Goal: Task Accomplishment & Management: Manage account settings

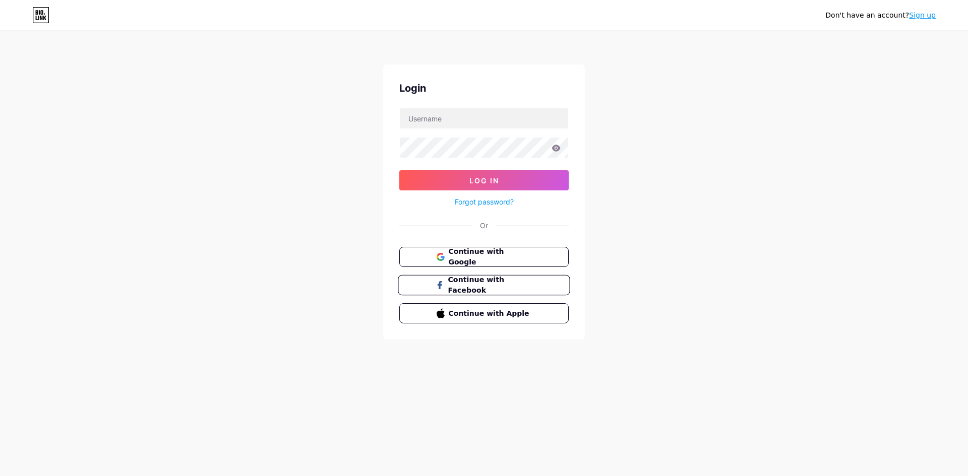
click at [484, 285] on span "Continue with Facebook" at bounding box center [490, 286] width 84 height 22
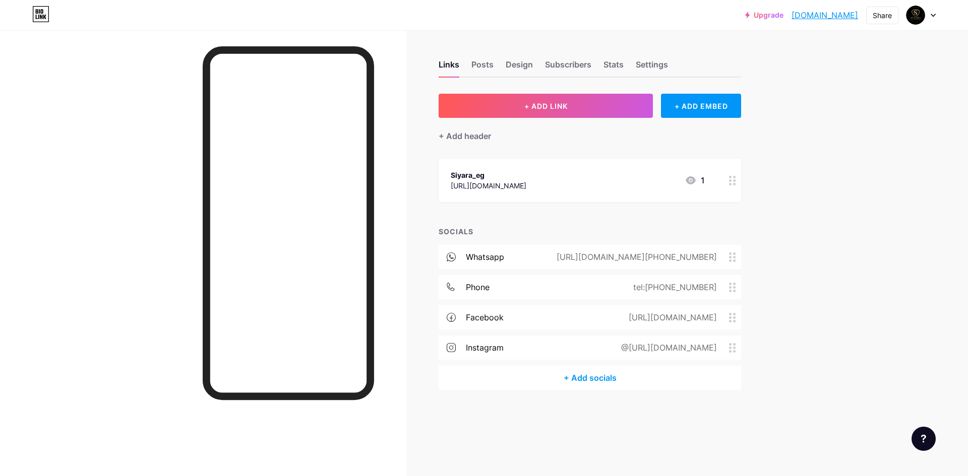
click at [641, 345] on div "@[URL][DOMAIN_NAME]" at bounding box center [667, 348] width 124 height 12
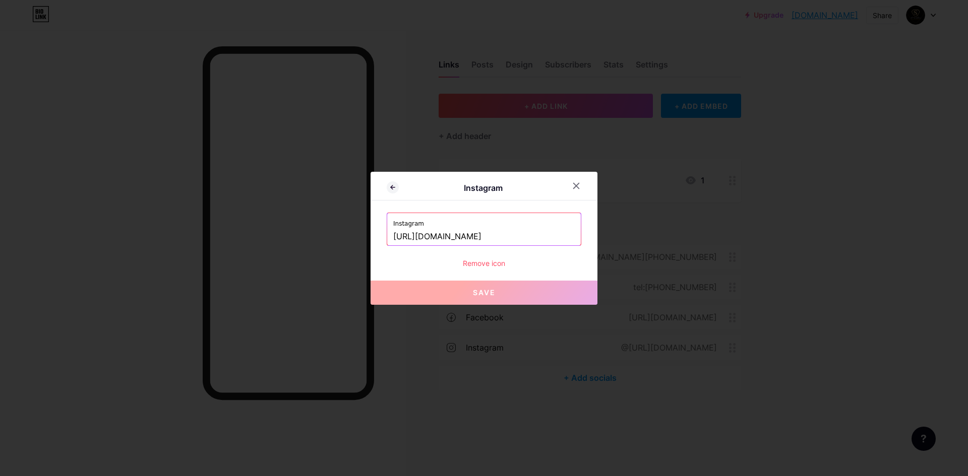
click at [510, 237] on input "[URL][DOMAIN_NAME]" at bounding box center [483, 236] width 181 height 17
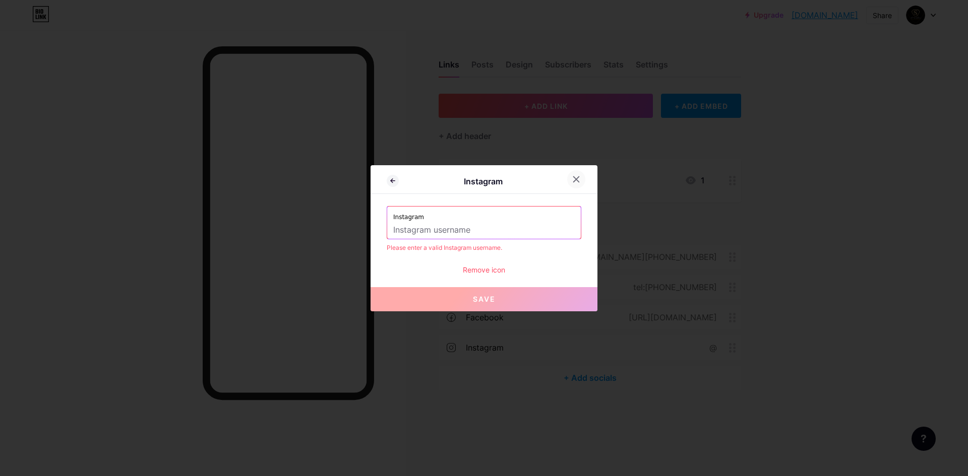
click at [577, 183] on div at bounding box center [576, 179] width 18 height 18
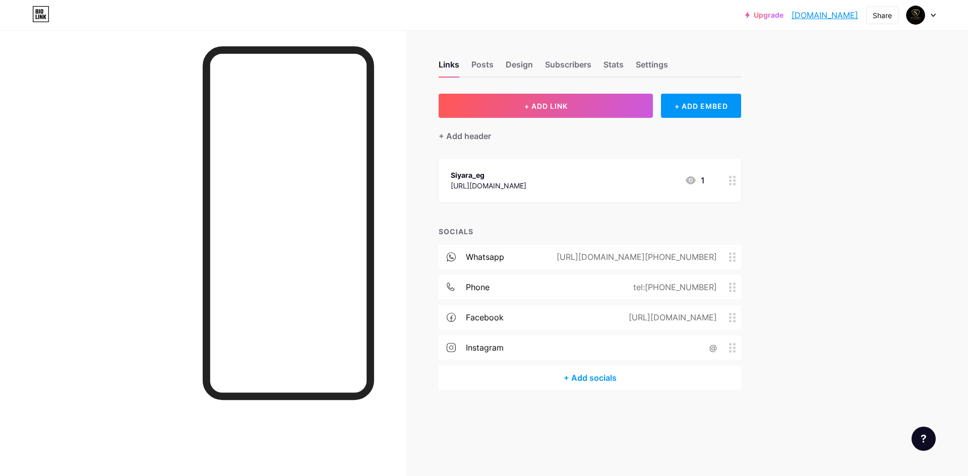
drag, startPoint x: 588, startPoint y: 187, endPoint x: 447, endPoint y: 192, distance: 141.2
click at [447, 192] on div "Siyara_eg [URL][DOMAIN_NAME] 1" at bounding box center [589, 180] width 302 height 43
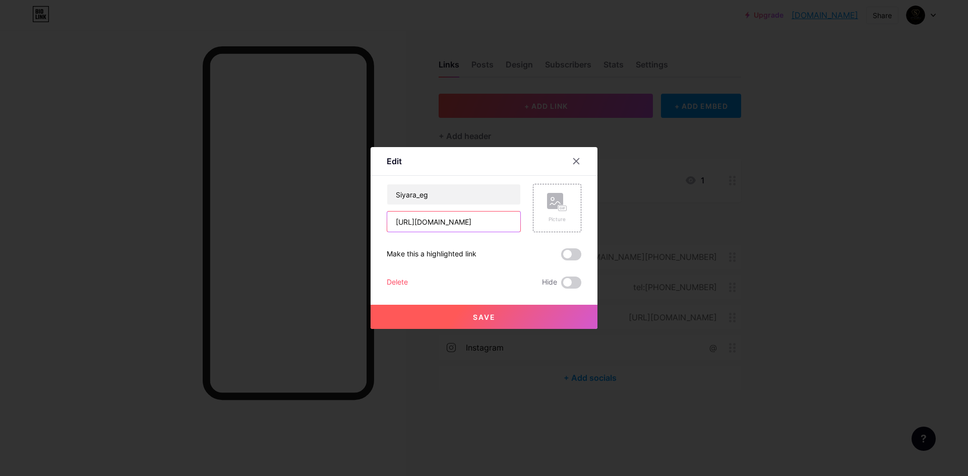
click at [476, 218] on input "[URL][DOMAIN_NAME]" at bounding box center [453, 222] width 133 height 20
click at [438, 218] on input "[URL][DOMAIN_NAME]" at bounding box center [453, 222] width 133 height 20
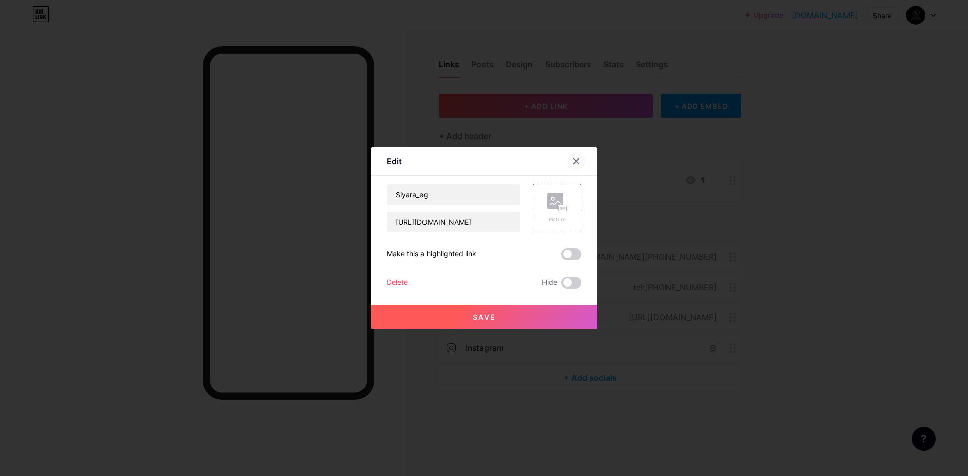
click at [579, 164] on icon at bounding box center [577, 162] width 6 height 6
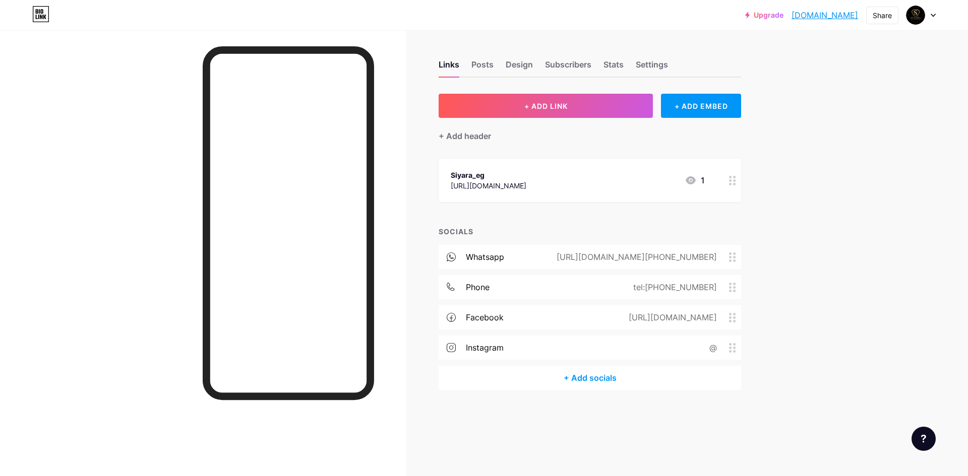
click at [588, 341] on div "instagram @" at bounding box center [589, 348] width 302 height 24
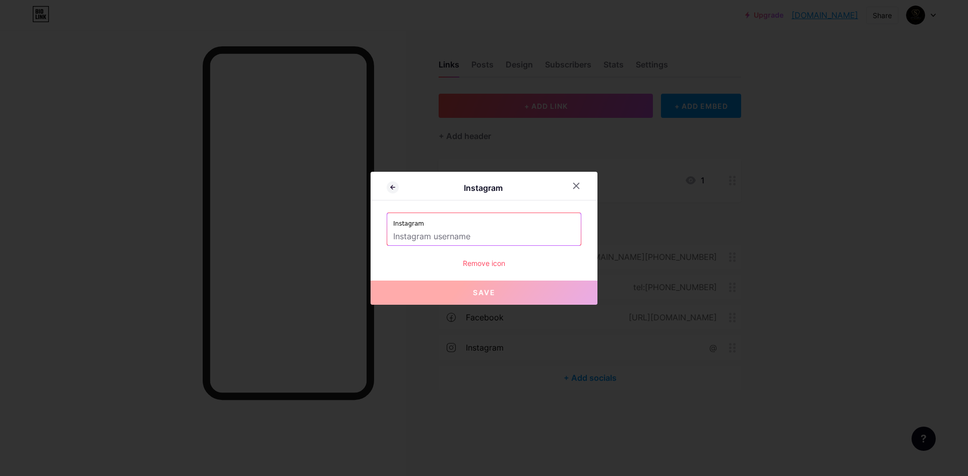
click at [457, 234] on input "text" at bounding box center [483, 236] width 181 height 17
paste input "[URL][DOMAIN_NAME]"
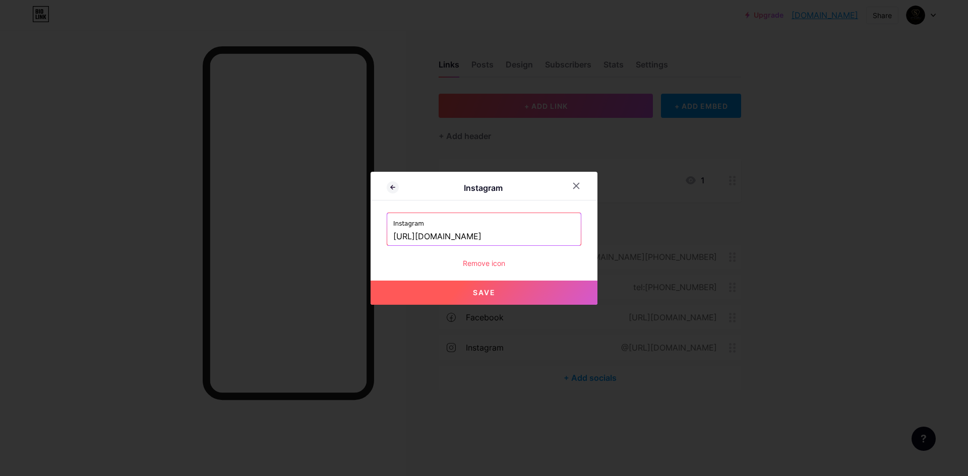
type input "[URL][DOMAIN_NAME]"
click at [488, 264] on div "Remove icon" at bounding box center [484, 263] width 195 height 11
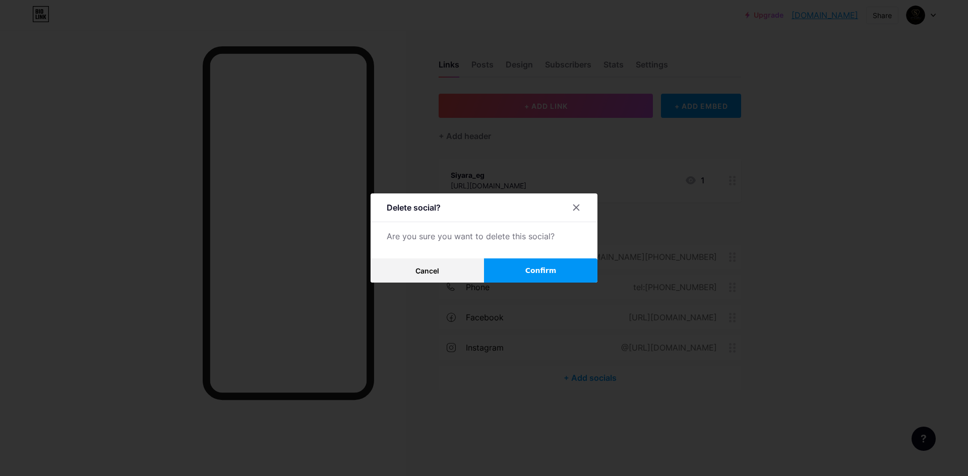
click at [512, 269] on button "Confirm" at bounding box center [540, 271] width 113 height 24
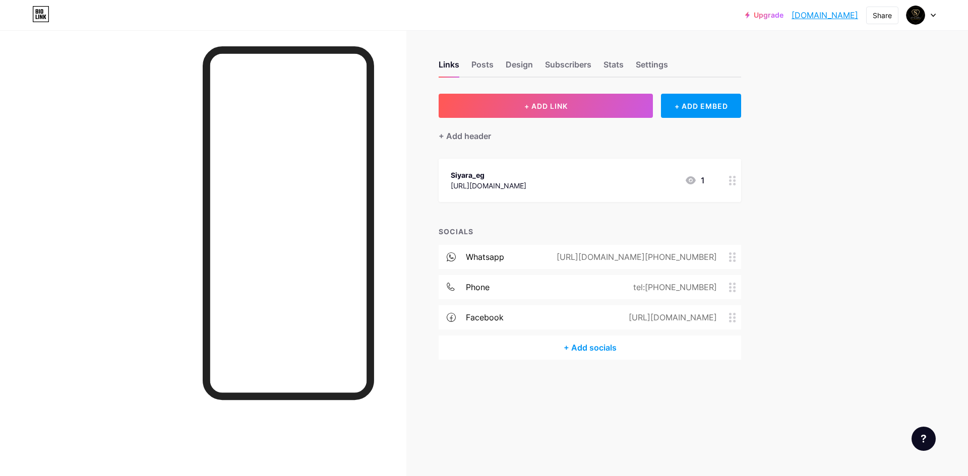
click at [577, 352] on div "+ Add socials" at bounding box center [589, 348] width 302 height 24
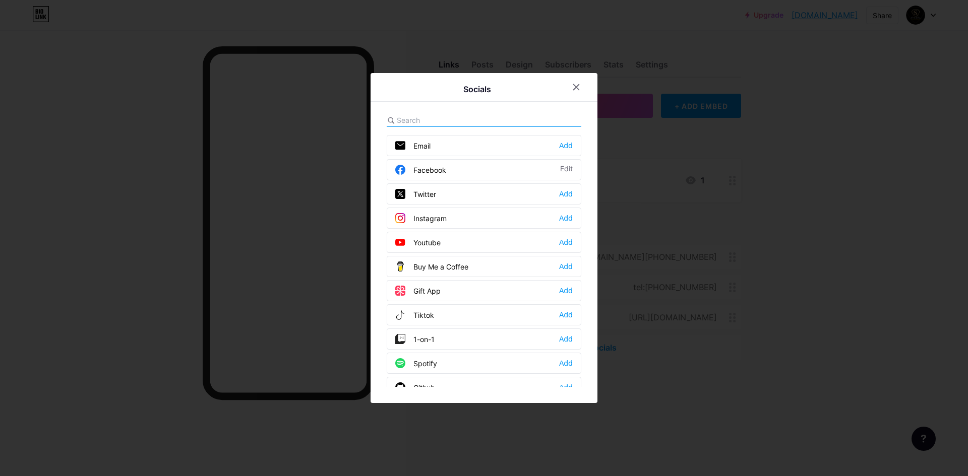
click at [561, 219] on div "Add" at bounding box center [566, 218] width 14 height 10
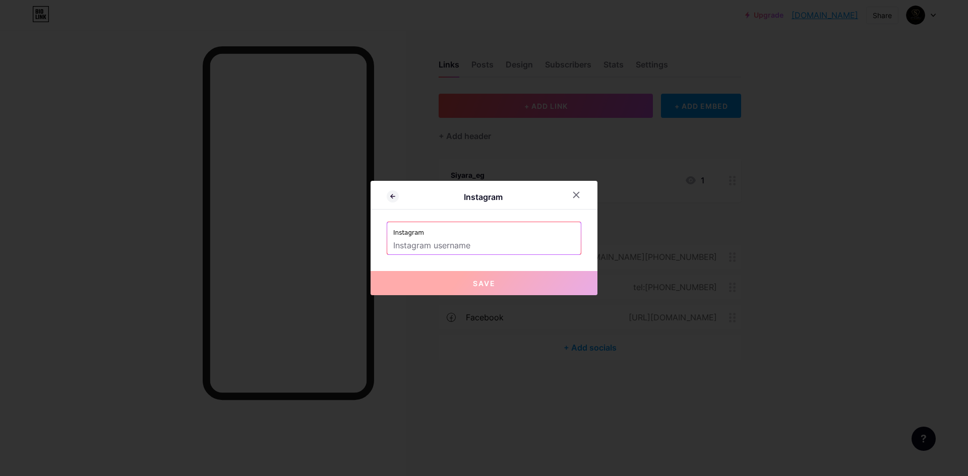
click at [499, 246] on input "text" at bounding box center [483, 245] width 181 height 17
paste input "[URL][DOMAIN_NAME]"
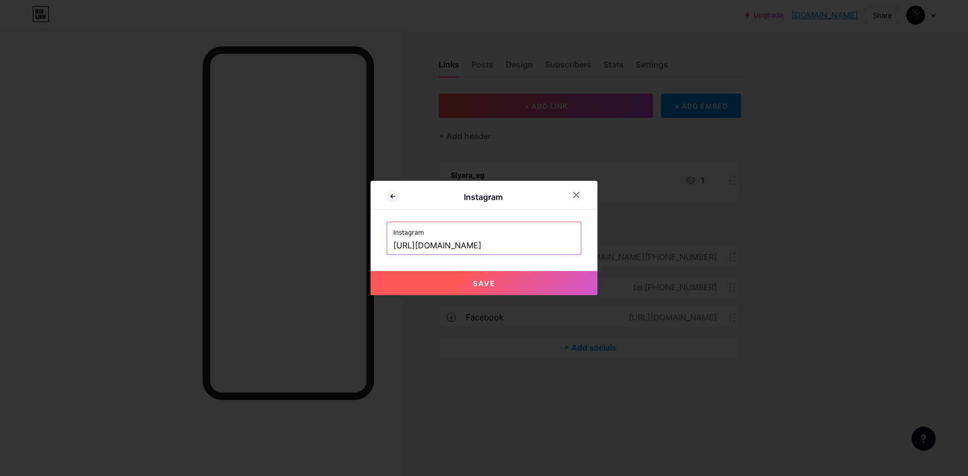
click at [495, 280] on span "Save" at bounding box center [484, 283] width 23 height 9
type input "[URL][DOMAIN_NAME][DOMAIN_NAME]"
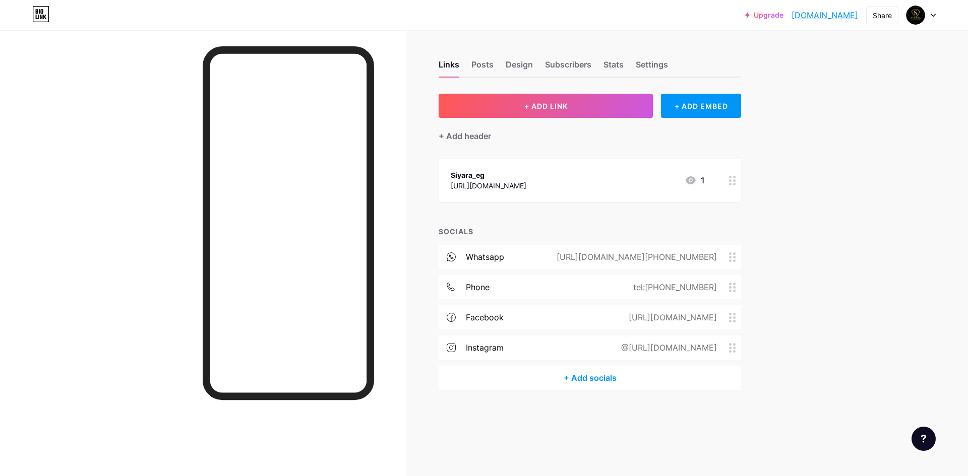
click at [605, 347] on div "@[URL][DOMAIN_NAME]" at bounding box center [667, 348] width 124 height 12
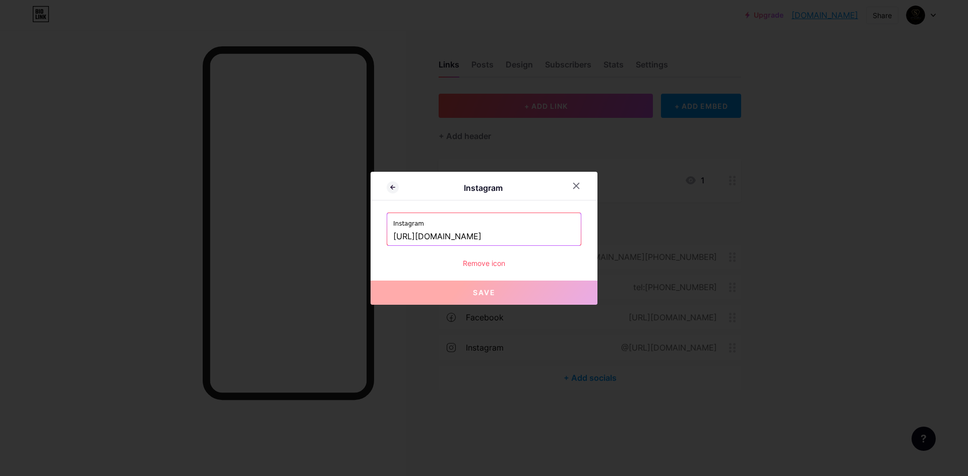
drag, startPoint x: 545, startPoint y: 236, endPoint x: 199, endPoint y: 230, distance: 346.3
click at [212, 229] on div "Instagram Instagram [URL][DOMAIN_NAME] Remove icon Save" at bounding box center [484, 238] width 968 height 476
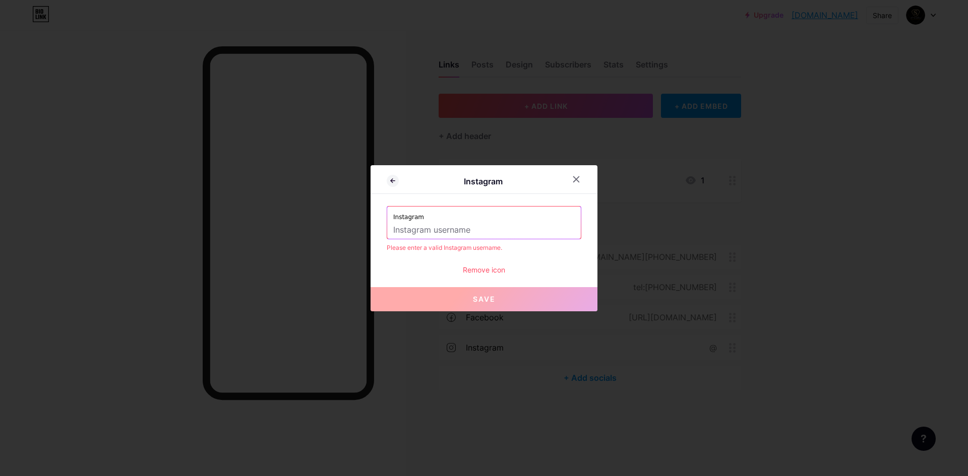
paste input "siyara_eg"
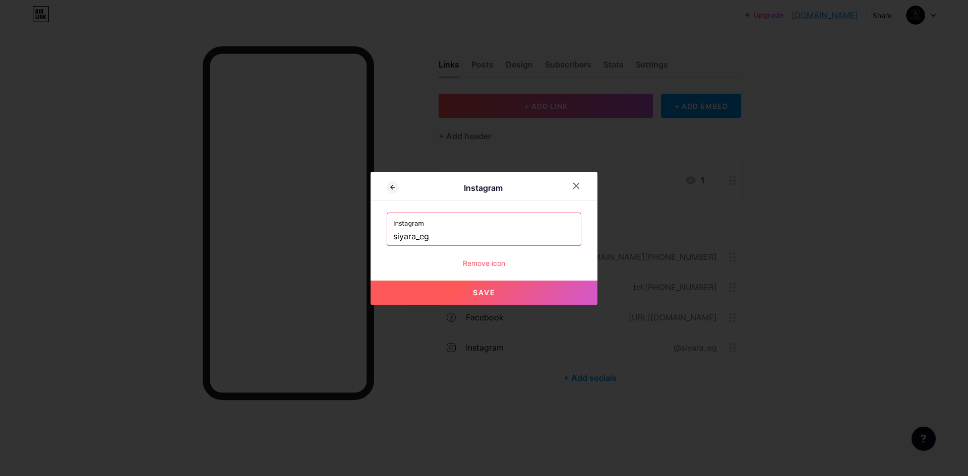
click at [480, 296] on span "Save" at bounding box center [484, 292] width 23 height 9
type input "[URL][DOMAIN_NAME]"
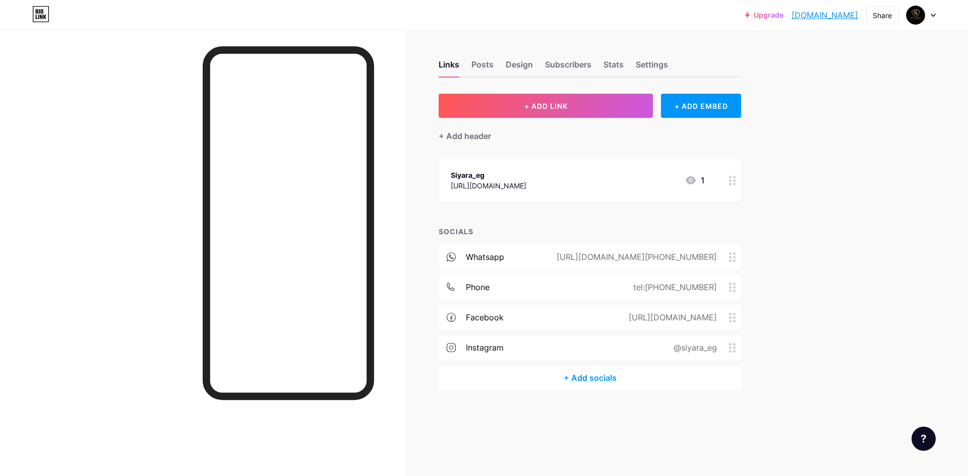
click at [690, 180] on icon at bounding box center [690, 180] width 10 height 8
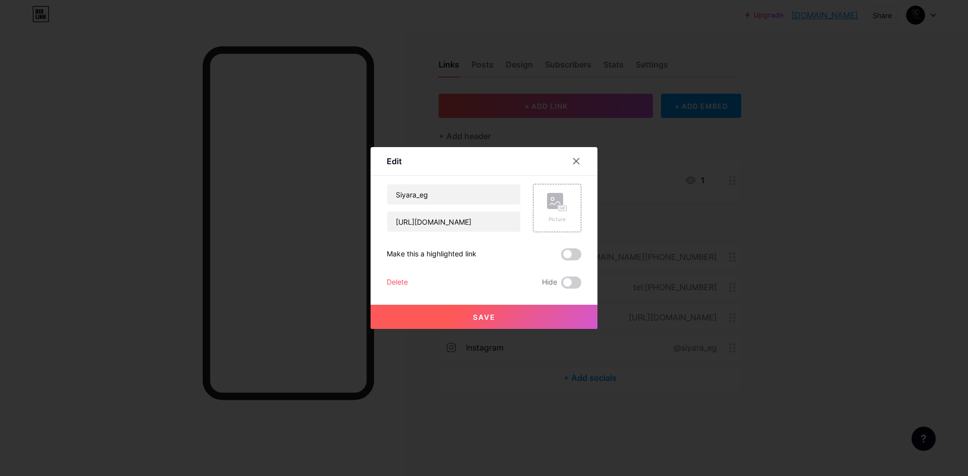
click at [569, 160] on div at bounding box center [576, 161] width 18 height 18
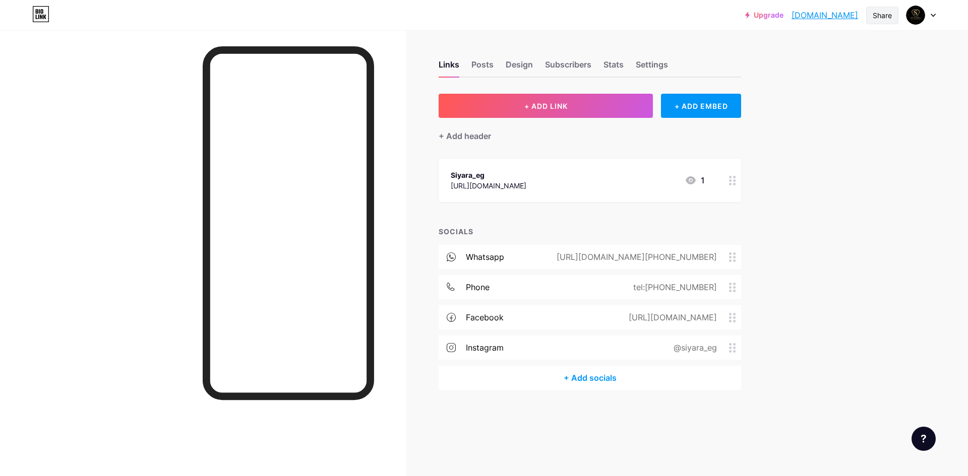
click at [882, 19] on div "Share" at bounding box center [881, 15] width 19 height 11
click at [868, 80] on div "Get my QR code" at bounding box center [822, 76] width 150 height 24
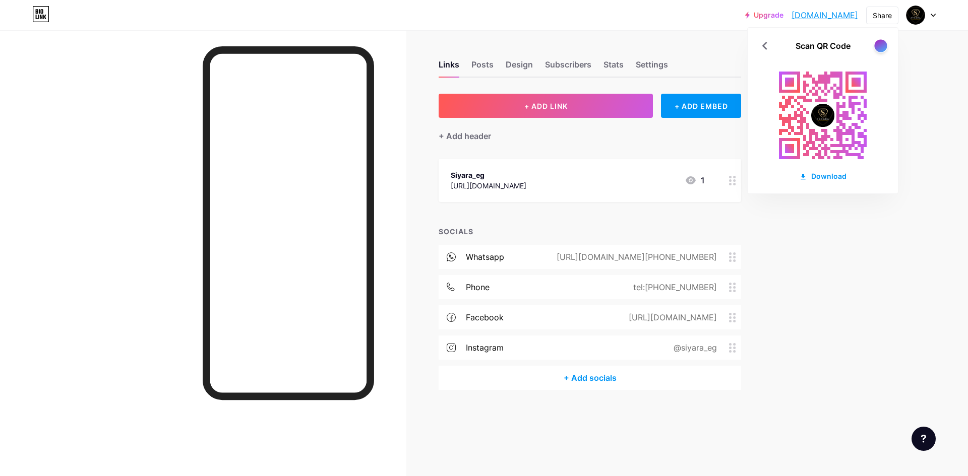
click at [879, 45] on div at bounding box center [880, 45] width 13 height 13
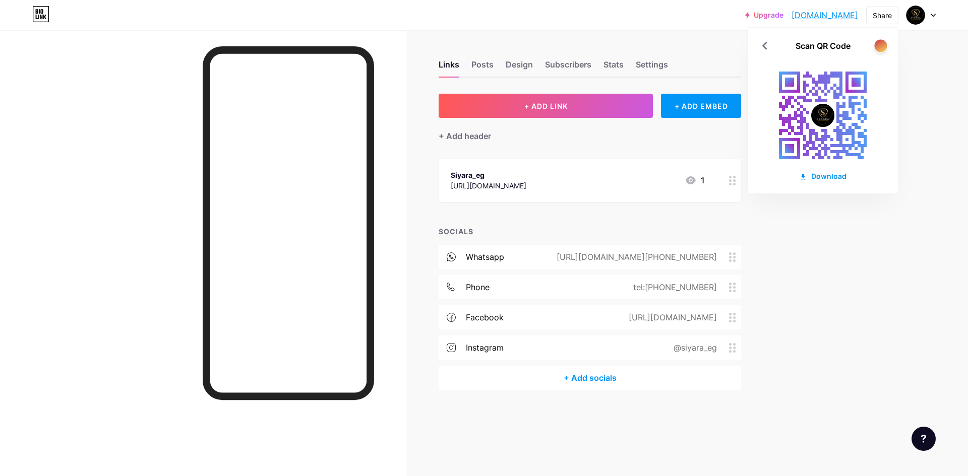
click at [879, 46] on div at bounding box center [880, 45] width 13 height 13
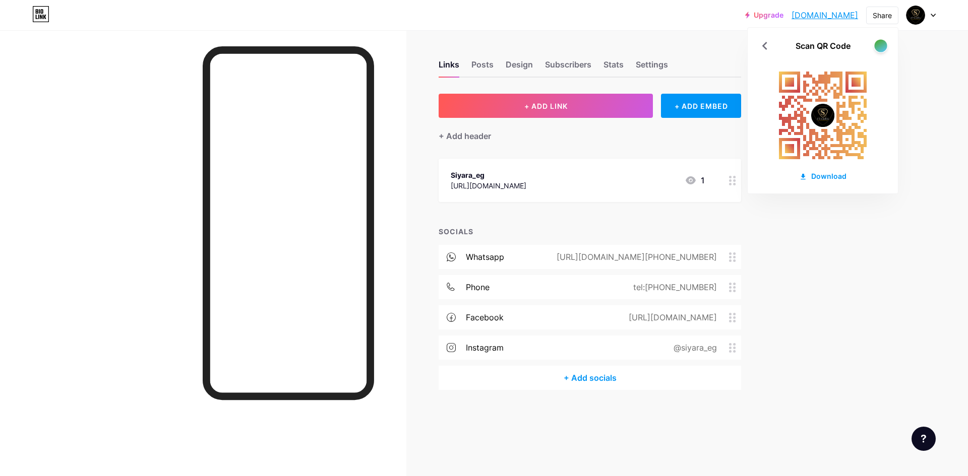
click at [879, 46] on div at bounding box center [880, 45] width 13 height 13
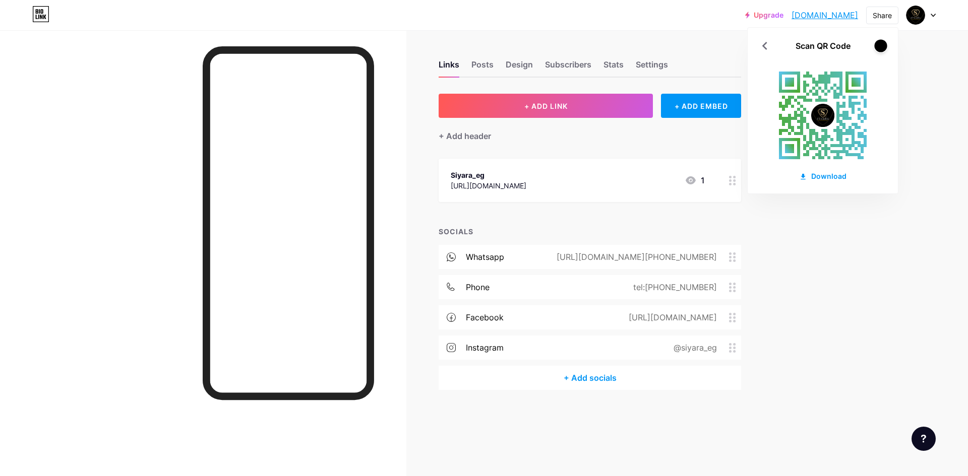
click at [879, 46] on div at bounding box center [880, 45] width 13 height 13
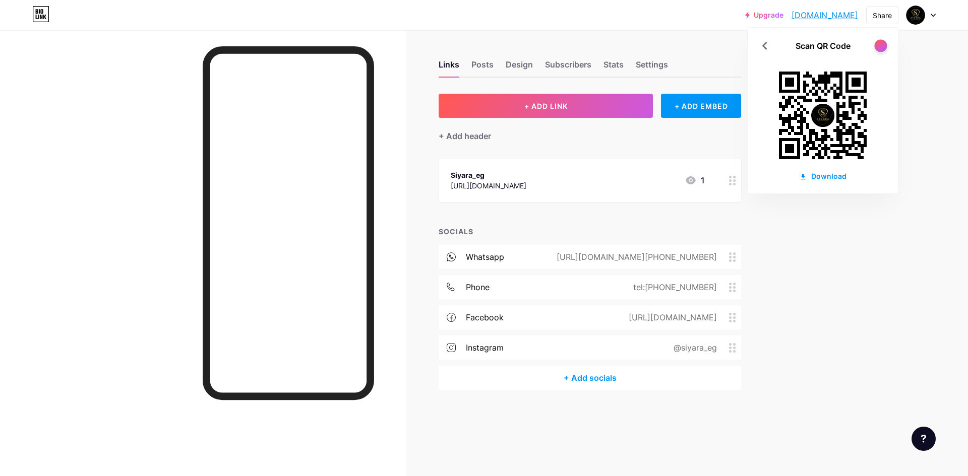
click at [879, 46] on div at bounding box center [880, 45] width 13 height 13
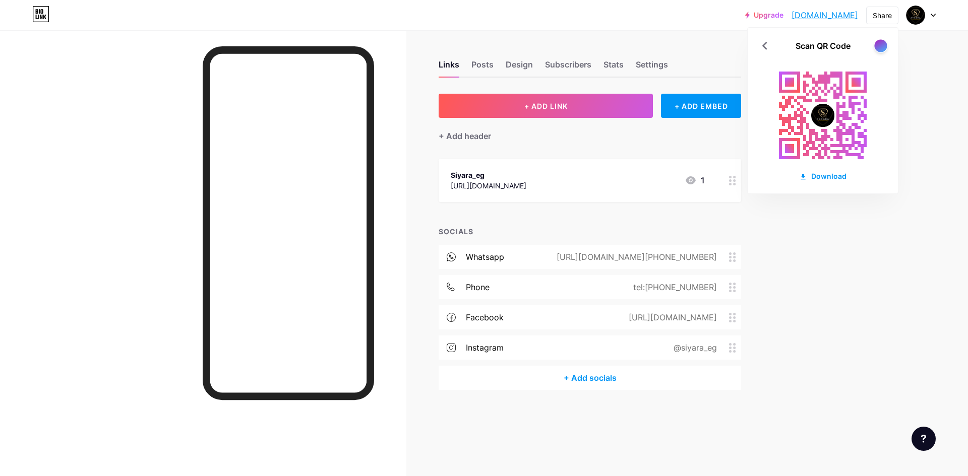
click at [879, 46] on div at bounding box center [880, 45] width 13 height 13
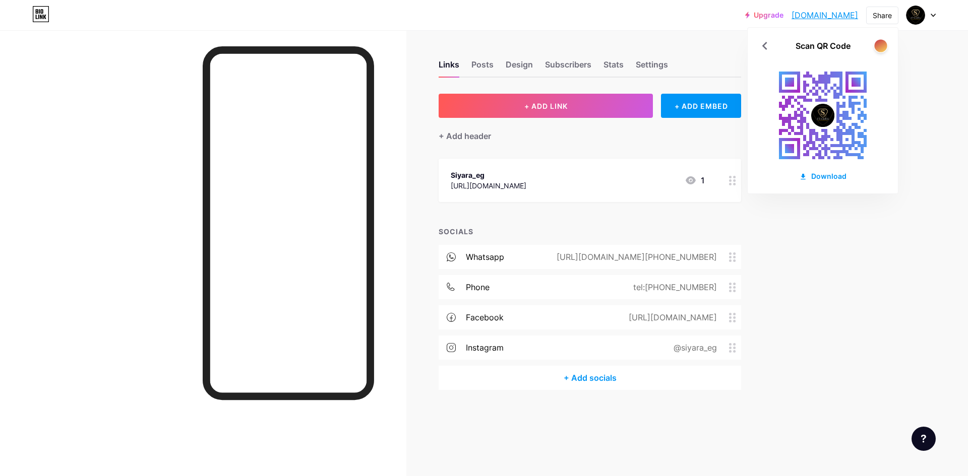
click at [879, 46] on div at bounding box center [880, 45] width 13 height 13
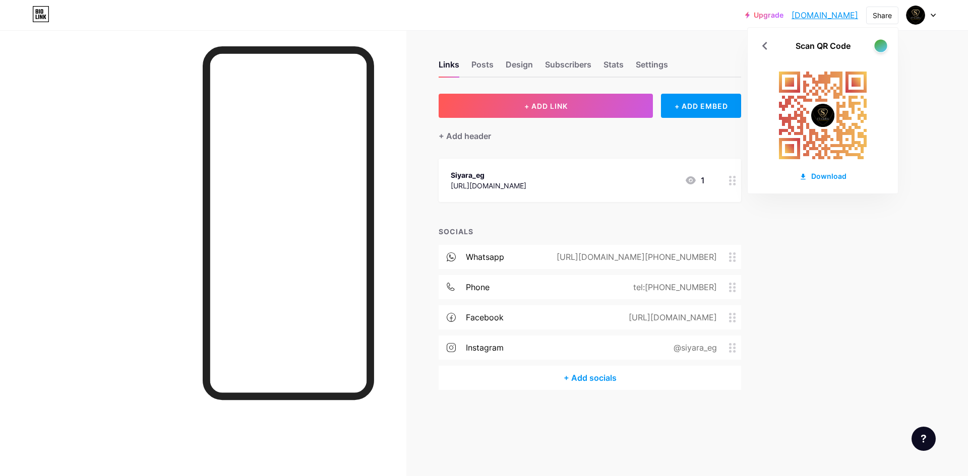
click at [879, 46] on div at bounding box center [880, 45] width 13 height 13
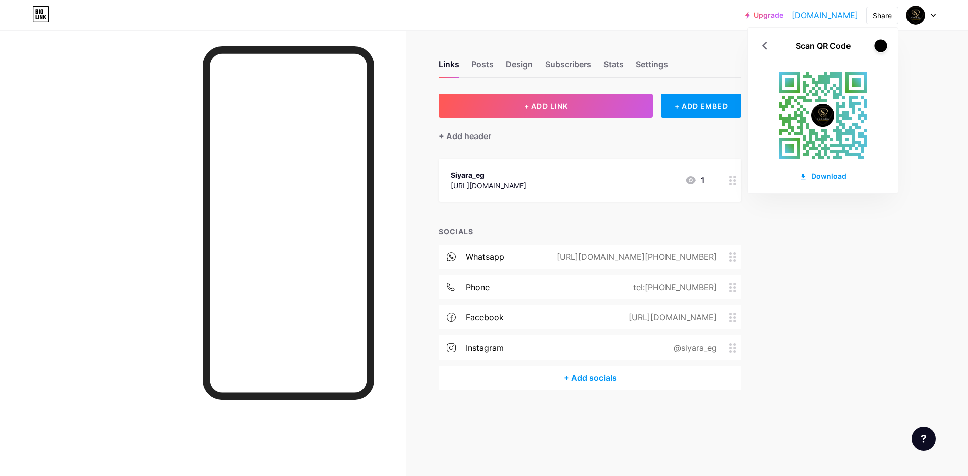
click at [879, 46] on div at bounding box center [880, 45] width 13 height 13
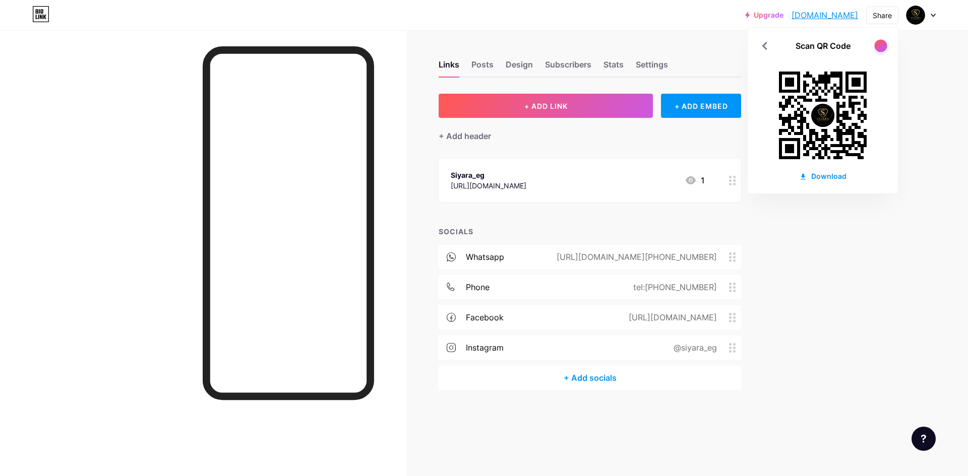
click at [882, 48] on div at bounding box center [880, 45] width 13 height 13
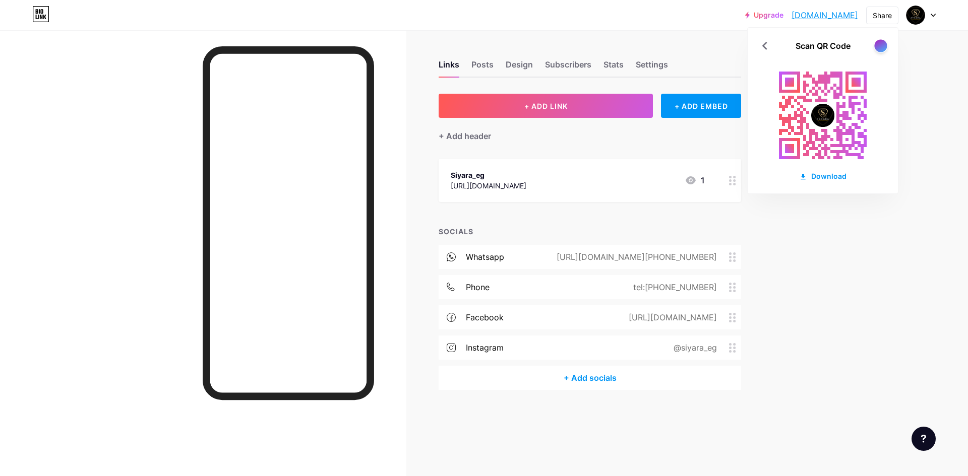
click at [882, 48] on div at bounding box center [880, 45] width 13 height 13
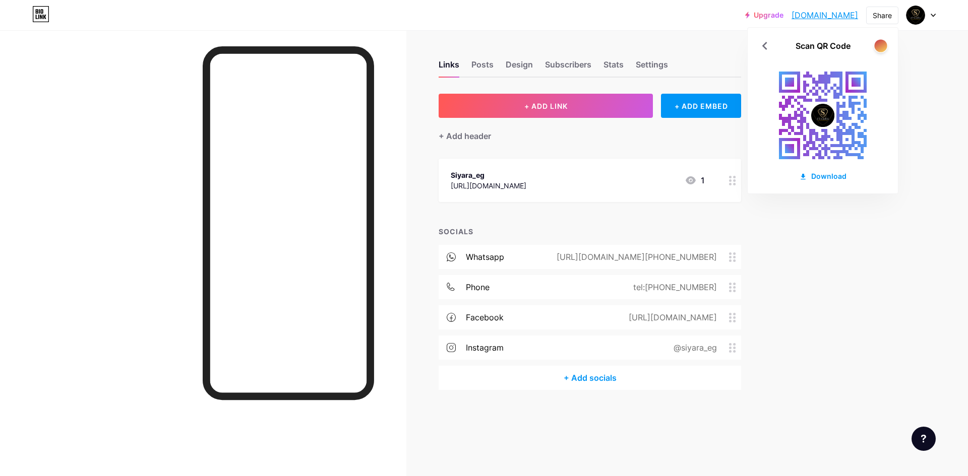
click at [882, 48] on div at bounding box center [880, 45] width 13 height 13
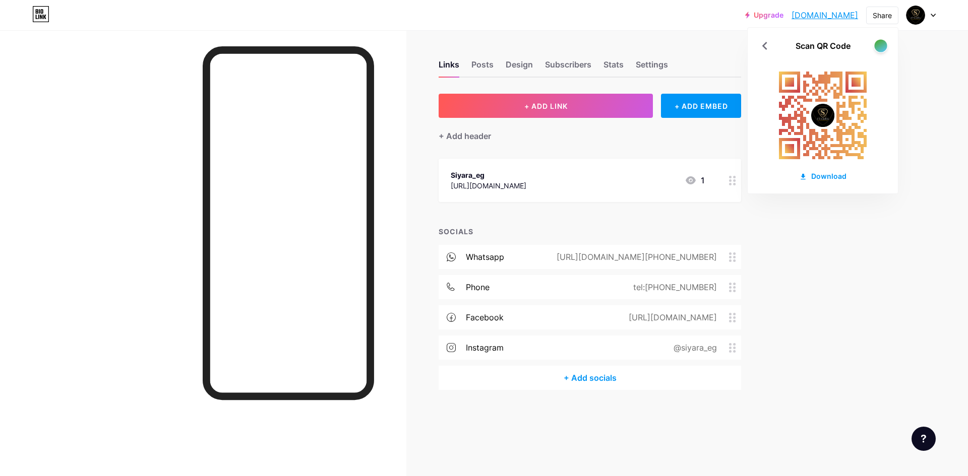
click at [882, 48] on div at bounding box center [880, 45] width 13 height 13
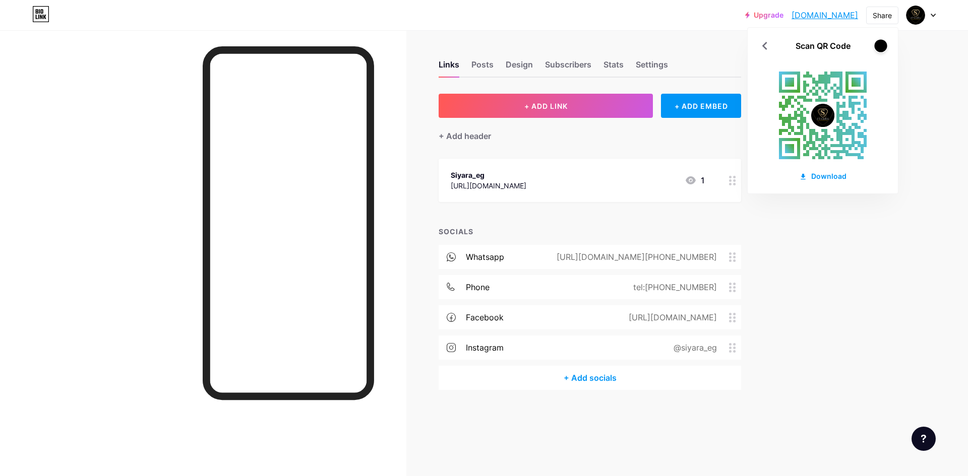
click at [882, 47] on div at bounding box center [880, 45] width 13 height 13
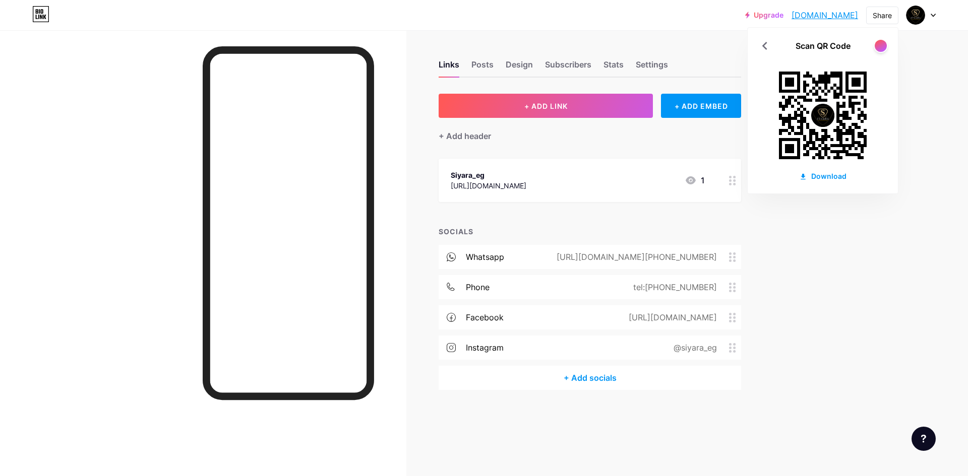
click at [592, 382] on div "+ Add socials" at bounding box center [589, 378] width 302 height 24
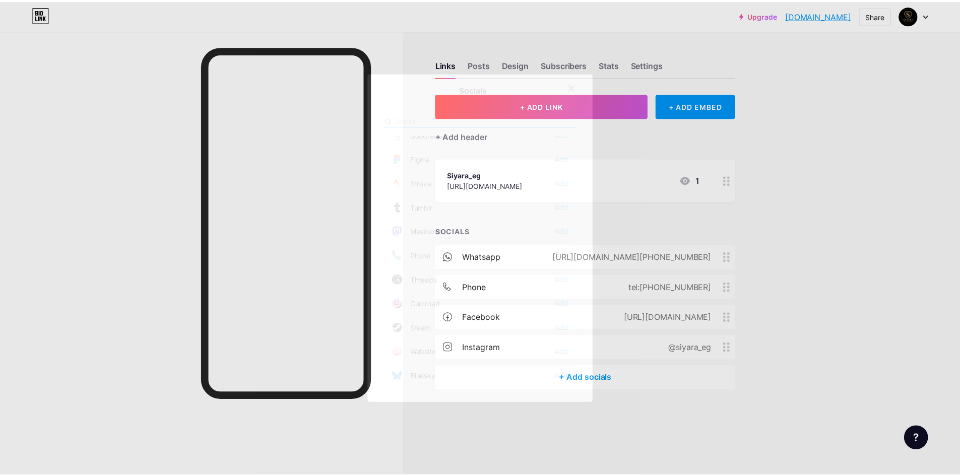
scroll to position [909, 0]
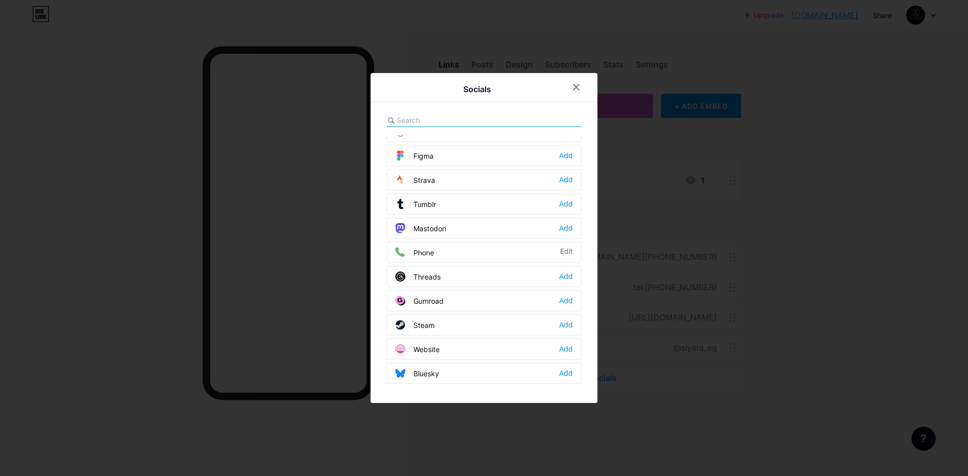
click at [721, 409] on div at bounding box center [484, 238] width 968 height 476
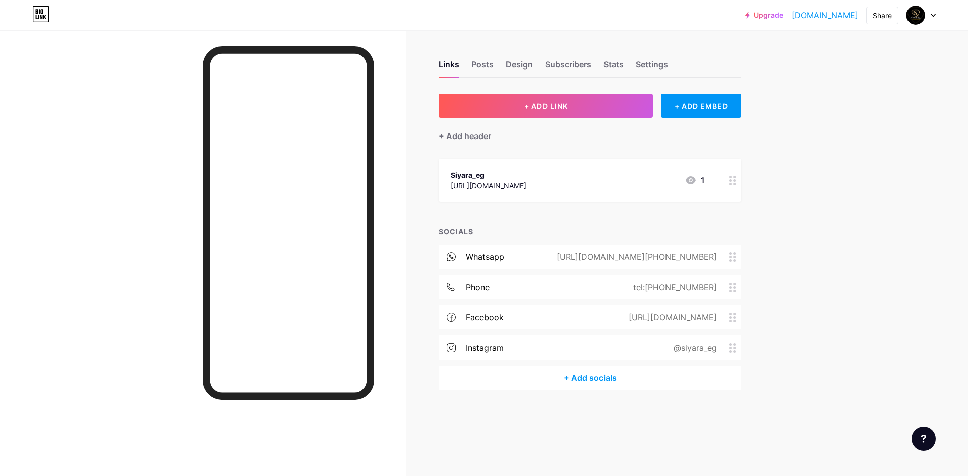
click at [733, 185] on div at bounding box center [732, 180] width 17 height 43
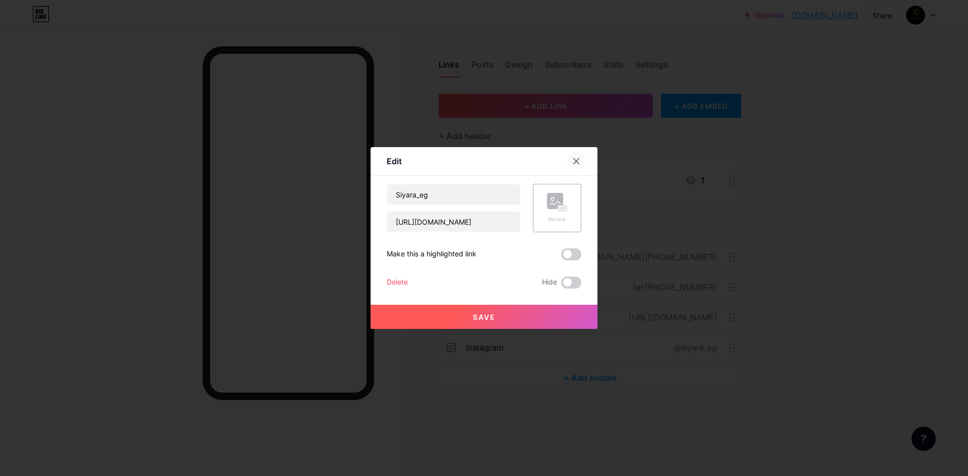
click at [576, 162] on icon at bounding box center [576, 161] width 8 height 8
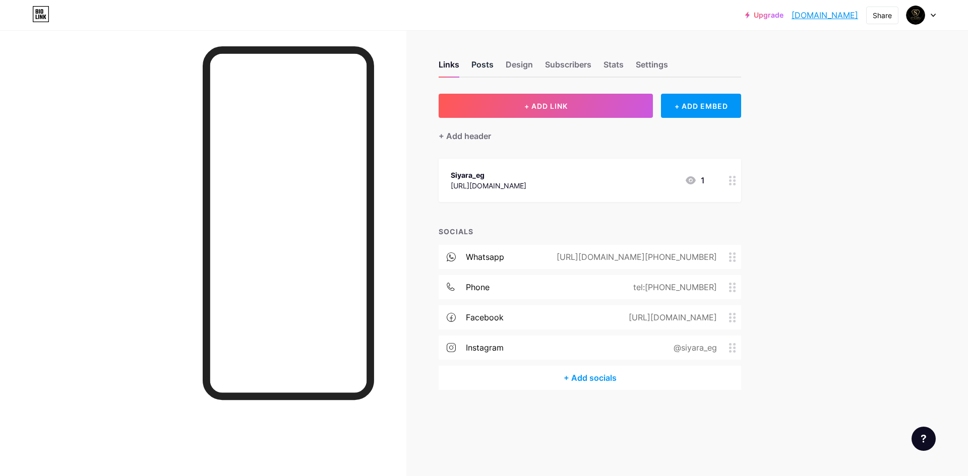
click at [481, 66] on div "Posts" at bounding box center [482, 67] width 22 height 18
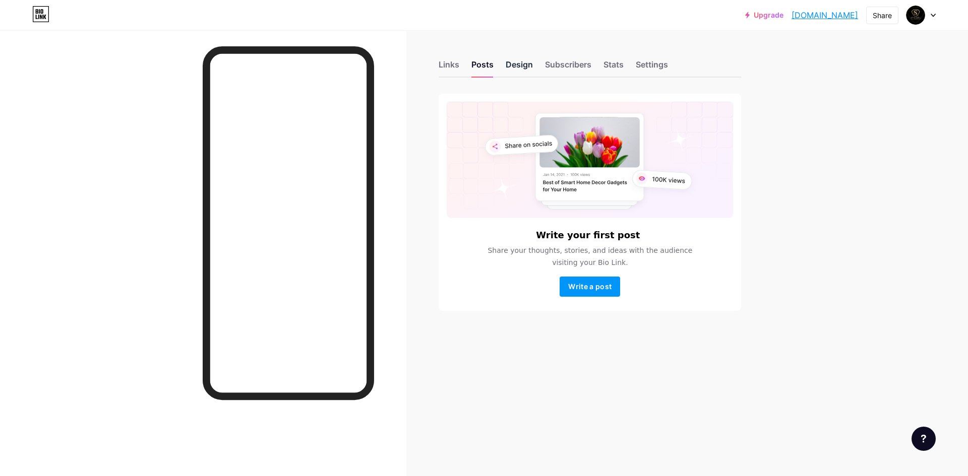
click at [520, 66] on div "Design" at bounding box center [518, 67] width 27 height 18
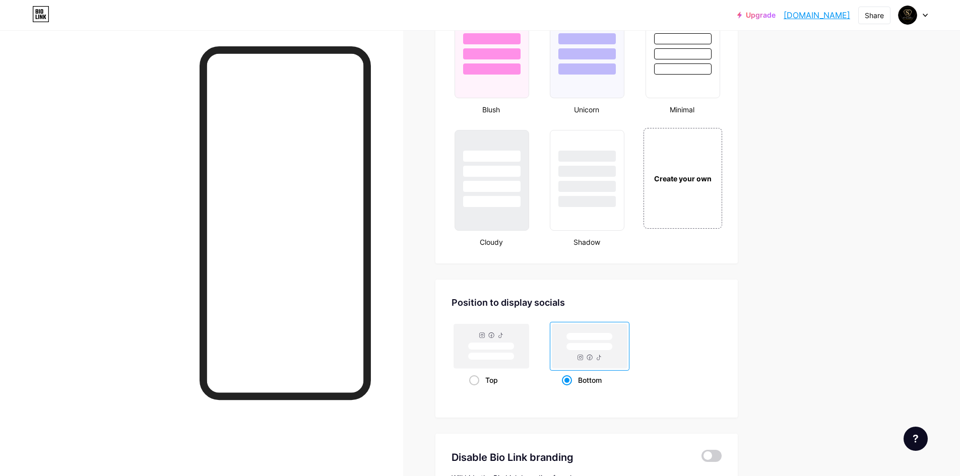
scroll to position [1109, 0]
